Goal: Task Accomplishment & Management: Manage account settings

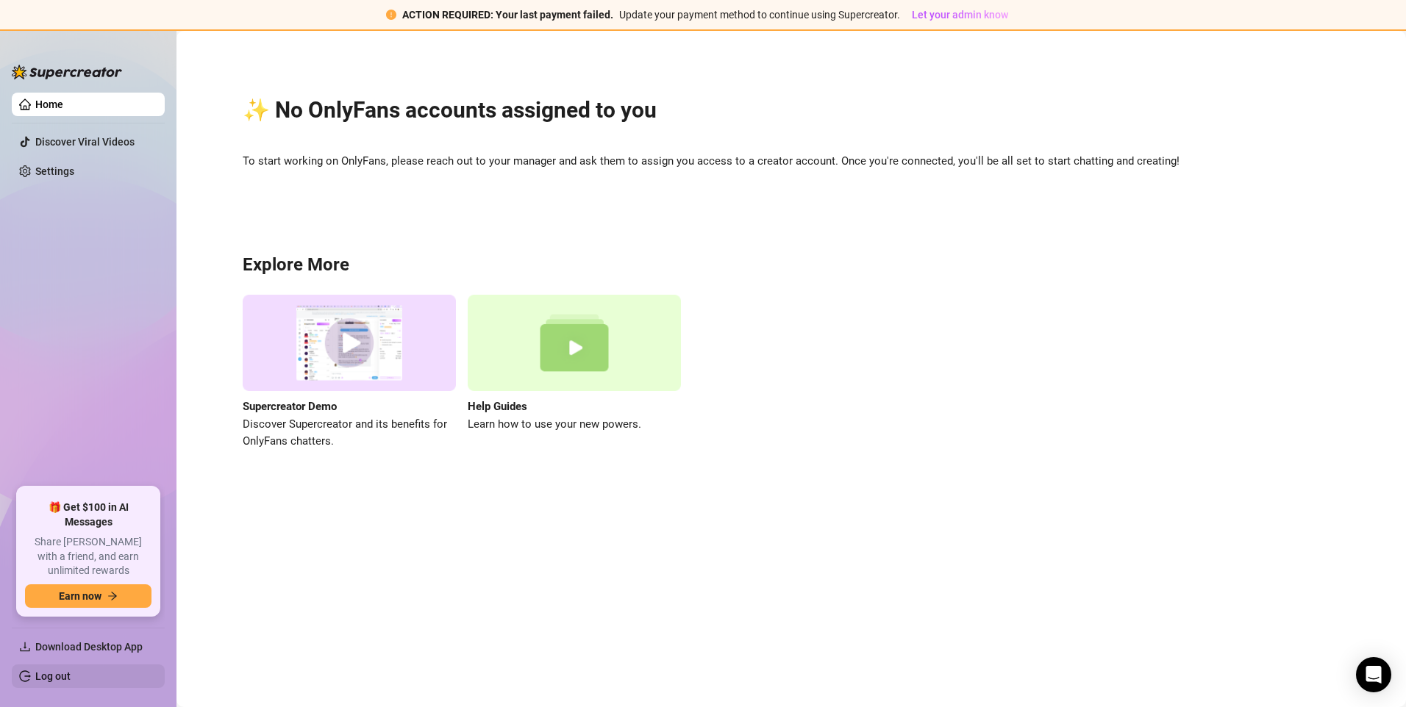
click at [60, 672] on link "Log out" at bounding box center [52, 676] width 35 height 12
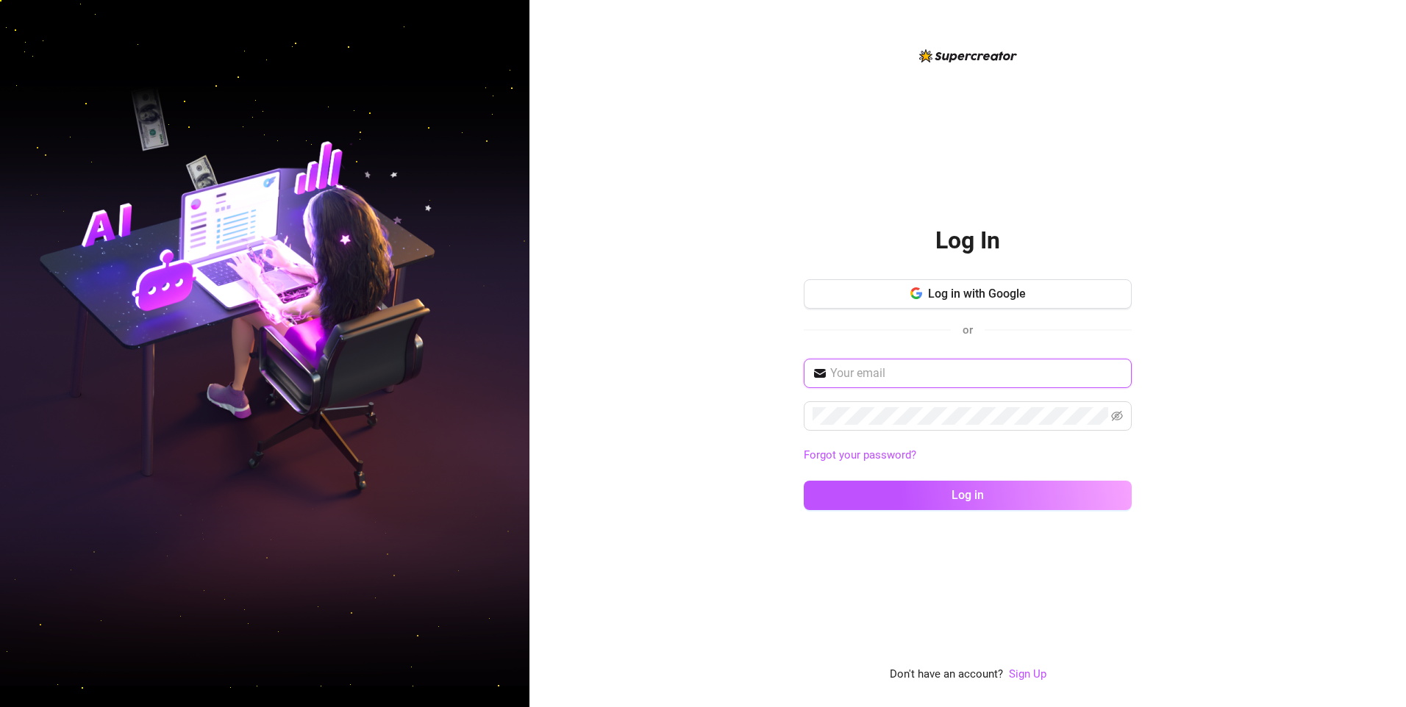
click at [873, 369] on input "text" at bounding box center [976, 374] width 293 height 18
type input "[EMAIL_ADDRESS][DOMAIN_NAME]"
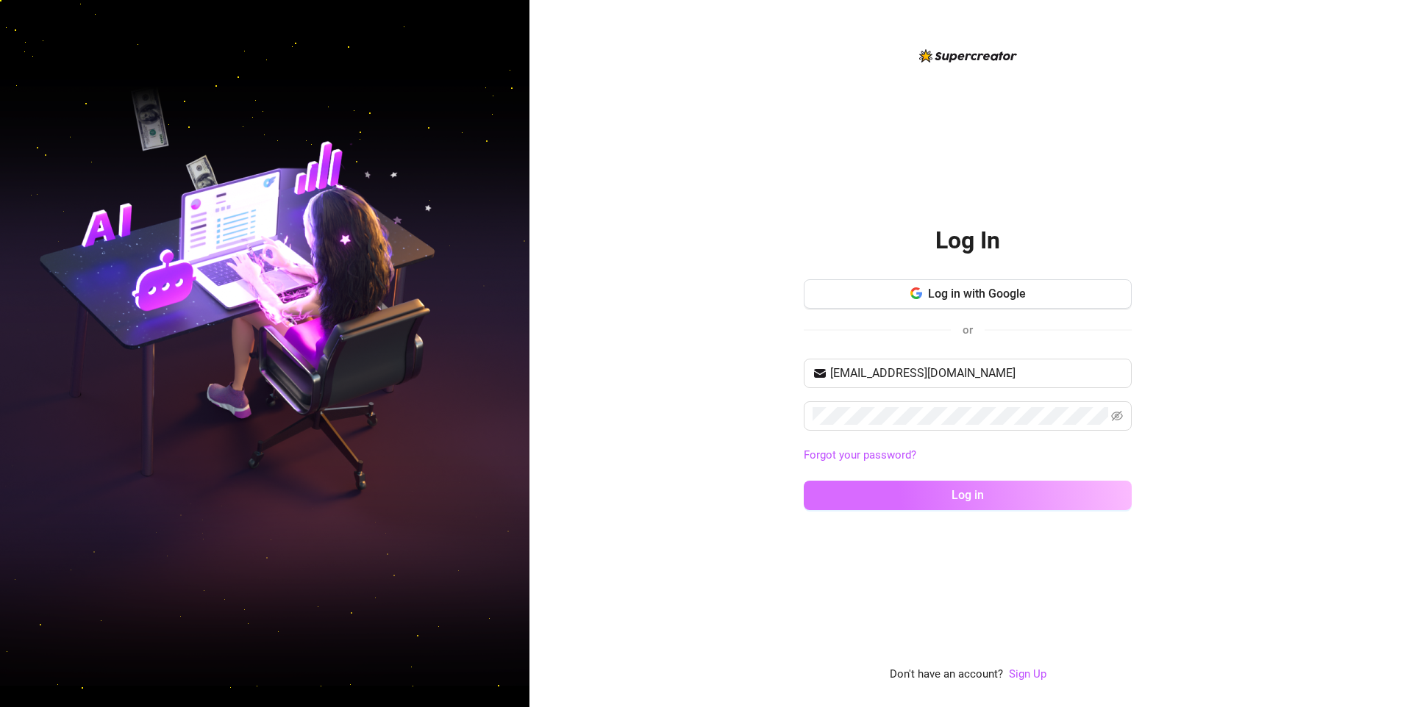
click at [837, 490] on button "Log in" at bounding box center [967, 495] width 328 height 29
